Goal: Participate in discussion: Engage in conversation with other users on a specific topic

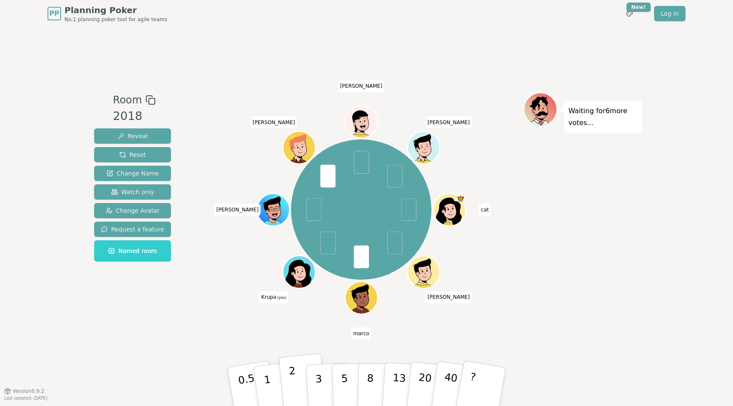
click at [286, 377] on button "2" at bounding box center [303, 387] width 48 height 67
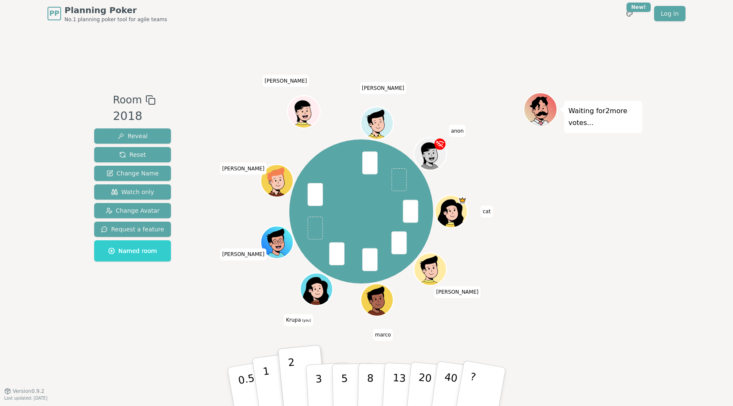
click at [265, 370] on p "1" at bounding box center [268, 388] width 13 height 46
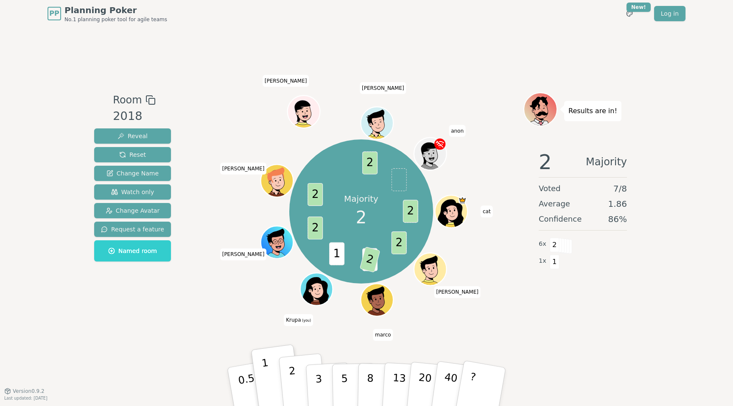
click at [294, 374] on p "2" at bounding box center [294, 388] width 11 height 46
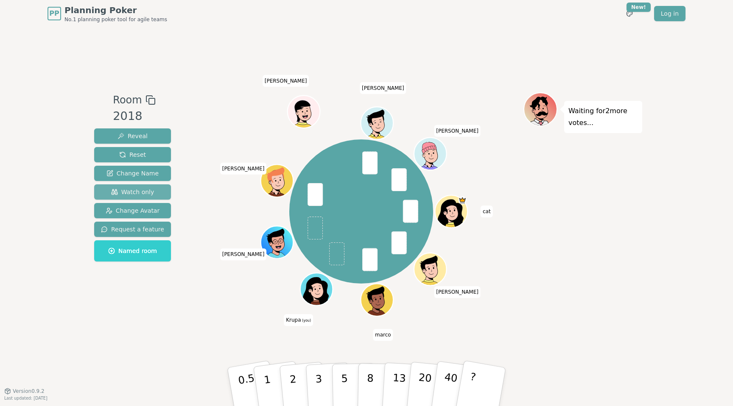
click at [133, 193] on span "Watch only" at bounding box center [132, 192] width 43 height 8
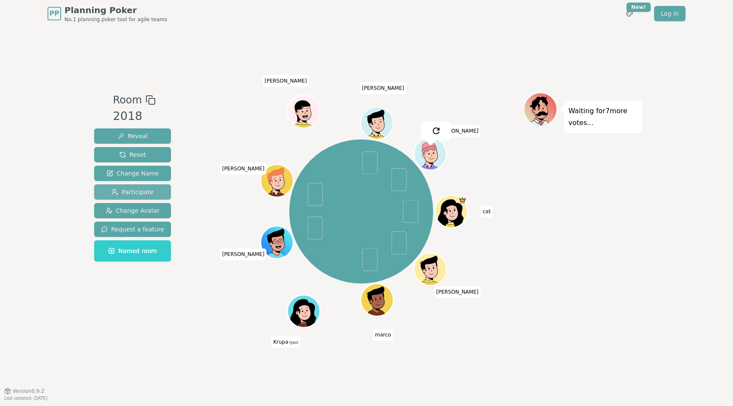
click at [135, 189] on span "Participate" at bounding box center [133, 192] width 42 height 8
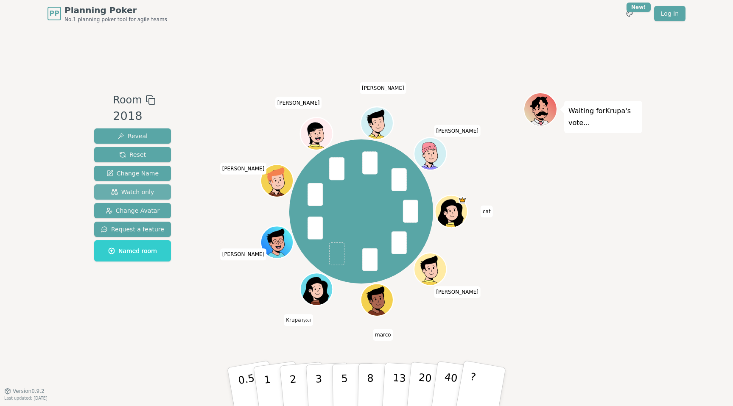
click at [143, 197] on button "Watch only" at bounding box center [132, 192] width 77 height 15
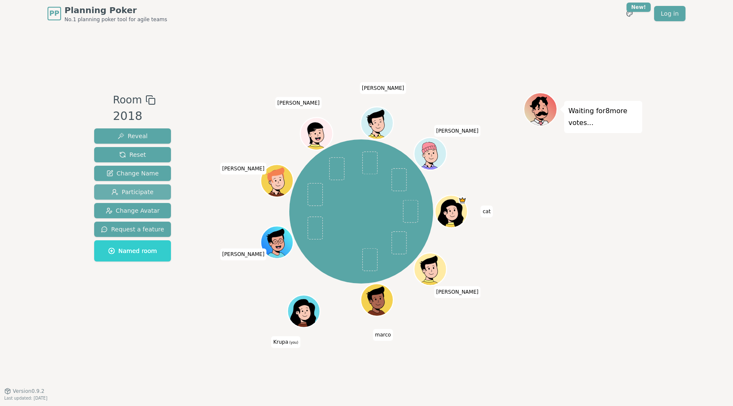
click at [146, 189] on span "Participate" at bounding box center [133, 192] width 42 height 8
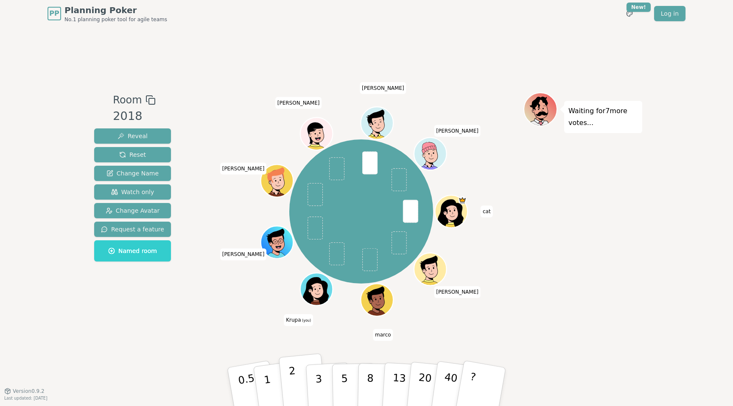
click at [297, 373] on button "2" at bounding box center [303, 387] width 48 height 67
click at [286, 377] on button "2" at bounding box center [303, 387] width 48 height 67
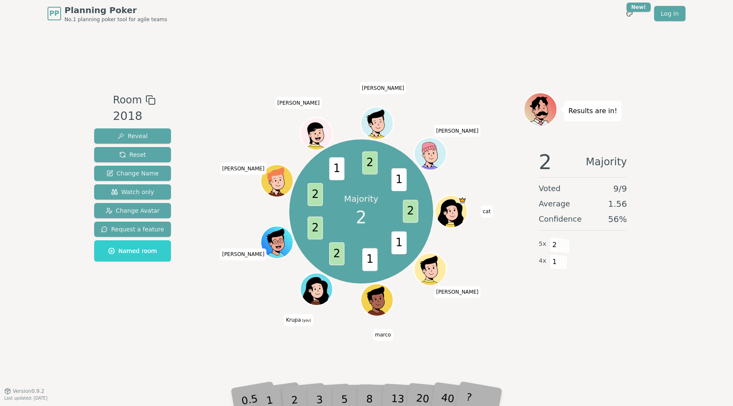
click at [266, 394] on div "1" at bounding box center [277, 387] width 29 height 33
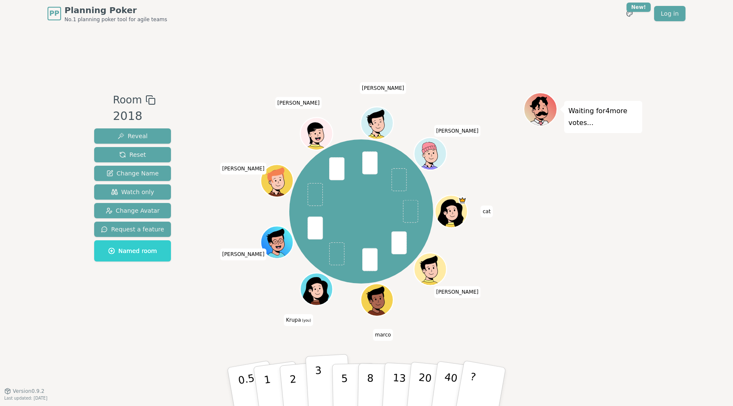
click at [310, 375] on button "3" at bounding box center [328, 387] width 46 height 66
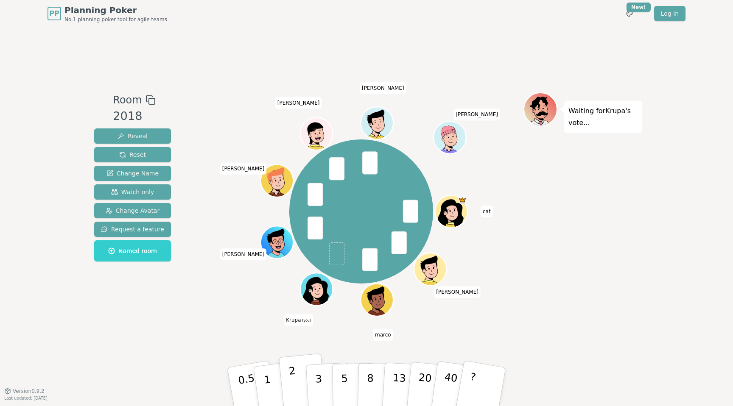
click at [297, 375] on button "2" at bounding box center [303, 387] width 48 height 67
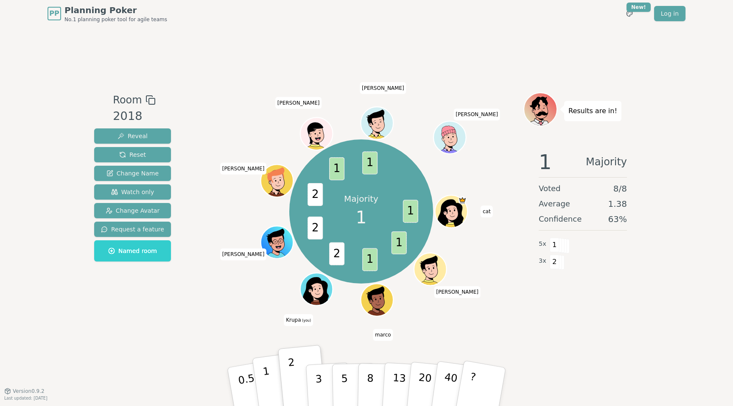
click at [263, 378] on button "1" at bounding box center [277, 387] width 50 height 69
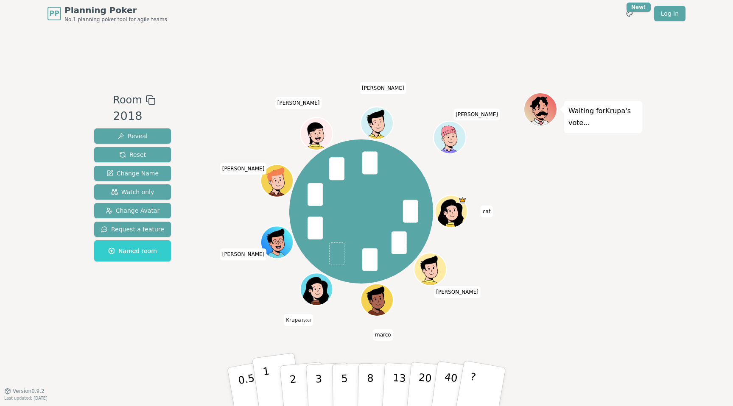
click at [273, 375] on button "1" at bounding box center [277, 387] width 50 height 69
click at [295, 368] on button "2" at bounding box center [303, 387] width 48 height 67
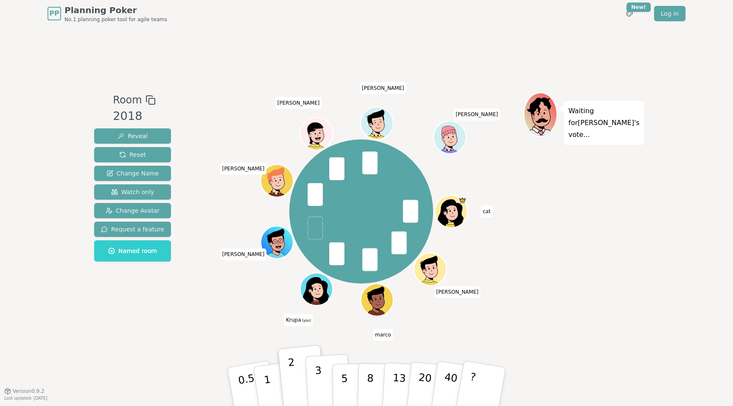
click at [313, 380] on button "3" at bounding box center [328, 387] width 46 height 66
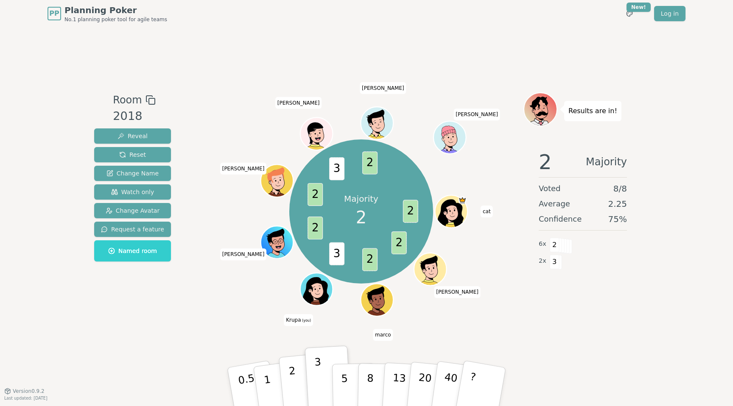
click at [291, 389] on p "2" at bounding box center [294, 388] width 11 height 46
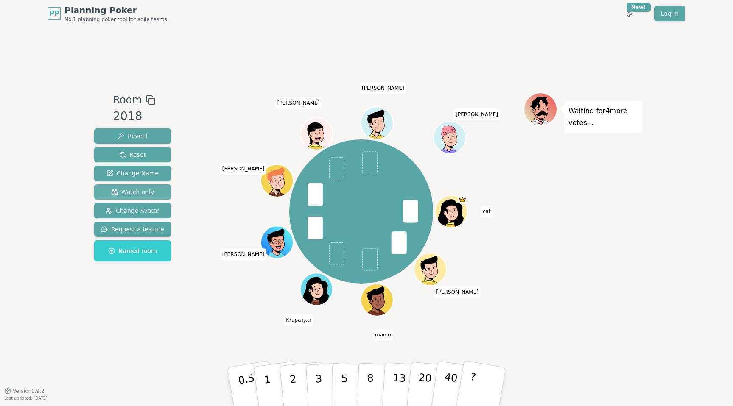
click at [151, 190] on span "Watch only" at bounding box center [132, 192] width 43 height 8
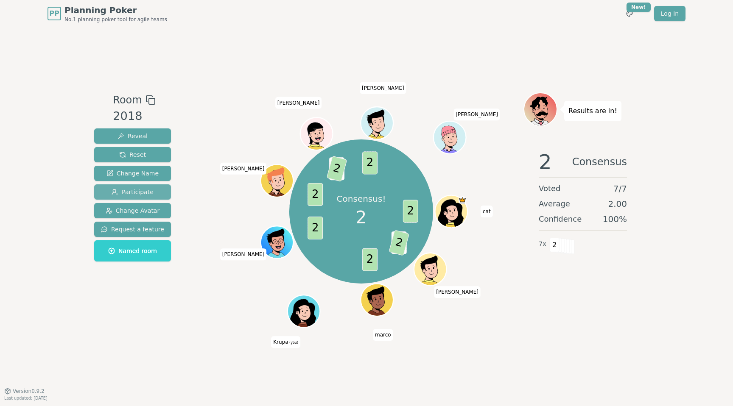
click at [143, 193] on span "Participate" at bounding box center [133, 192] width 42 height 8
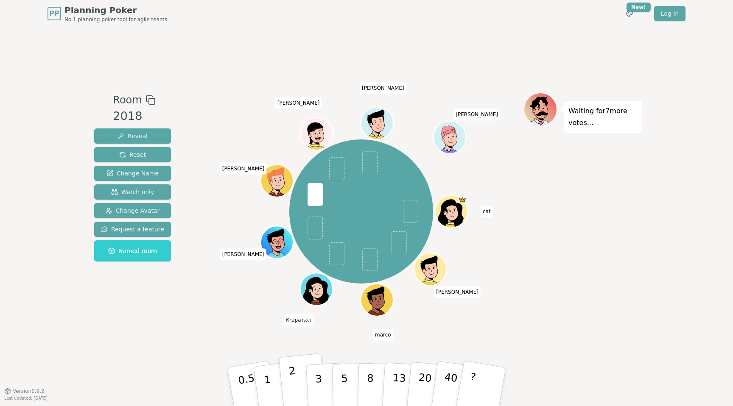
click at [287, 374] on button "2" at bounding box center [303, 387] width 48 height 67
click at [317, 367] on p "3" at bounding box center [319, 388] width 9 height 46
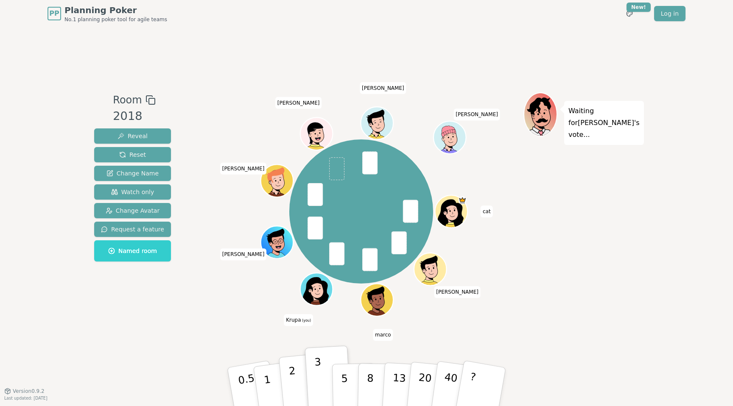
click at [296, 376] on button "2" at bounding box center [303, 387] width 48 height 67
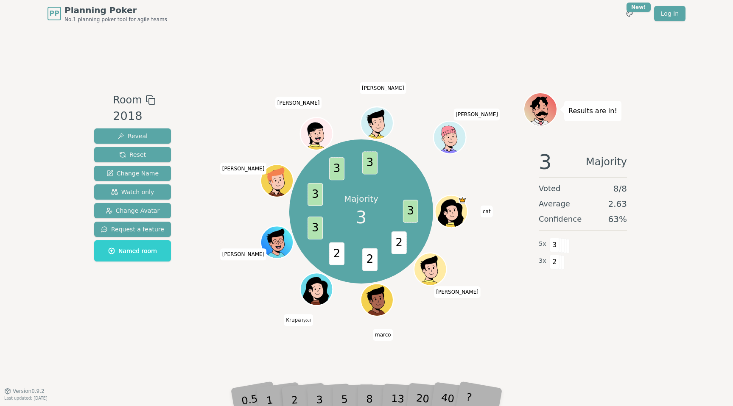
click at [320, 397] on div "3" at bounding box center [328, 387] width 27 height 31
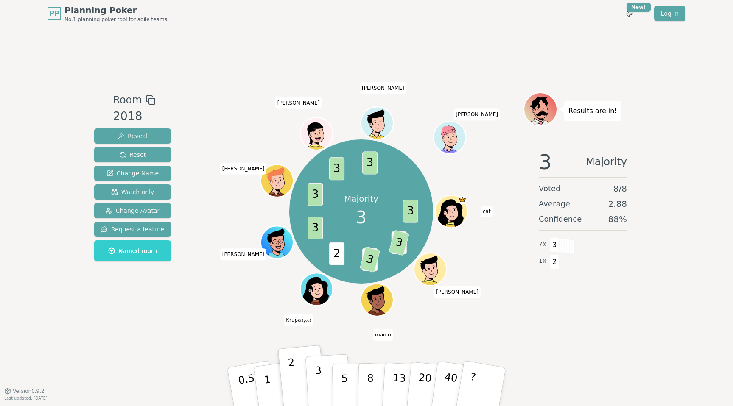
click at [316, 371] on p "3" at bounding box center [319, 388] width 9 height 46
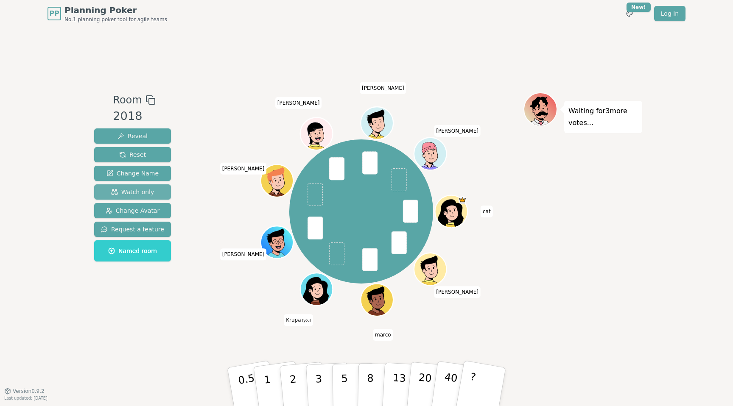
click at [126, 194] on span "Watch only" at bounding box center [132, 192] width 43 height 8
